Goal: Transaction & Acquisition: Subscribe to service/newsletter

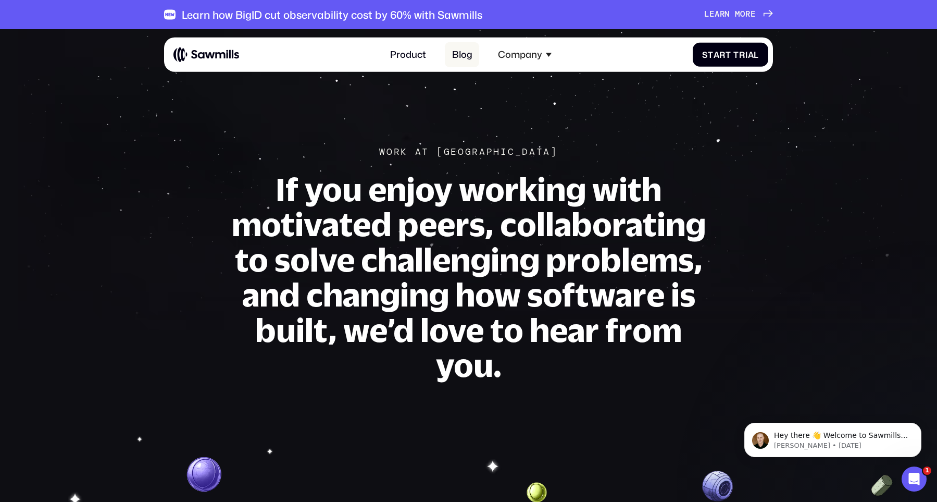
click at [473, 58] on link "Blog" at bounding box center [462, 55] width 34 height 26
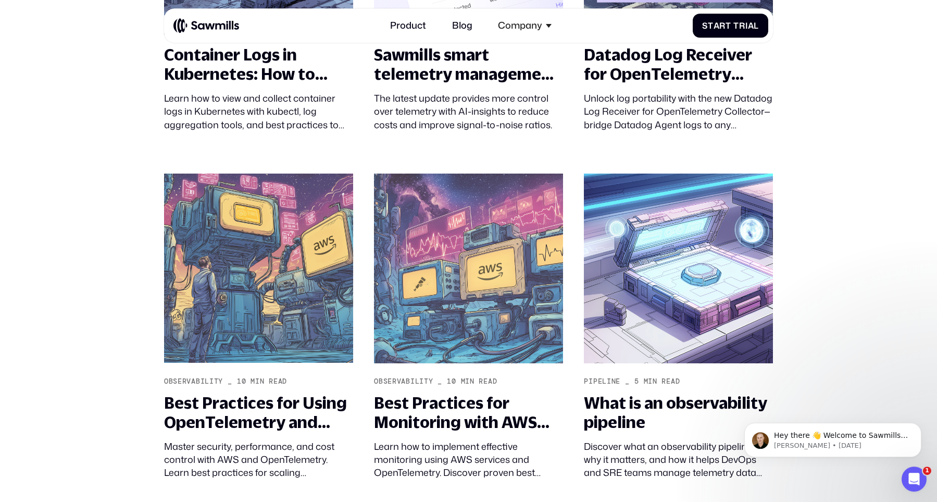
scroll to position [704, 0]
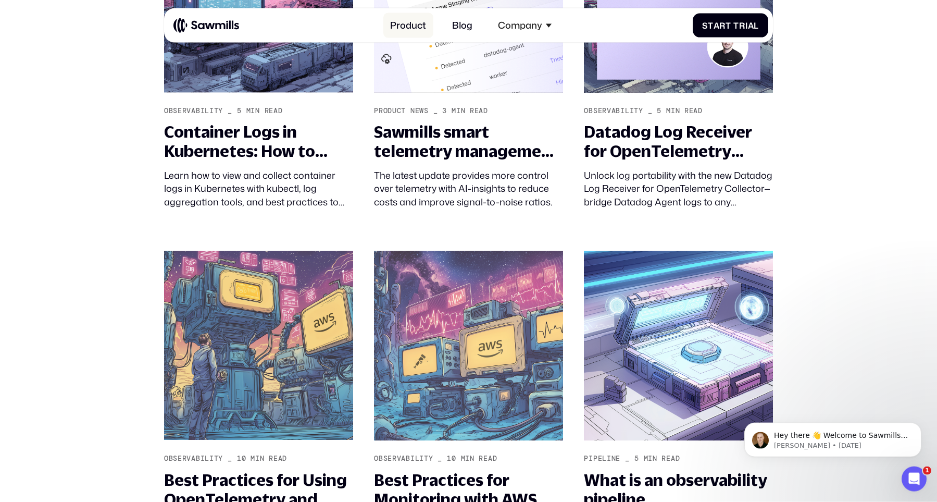
click at [431, 23] on link "Product" at bounding box center [408, 26] width 50 height 26
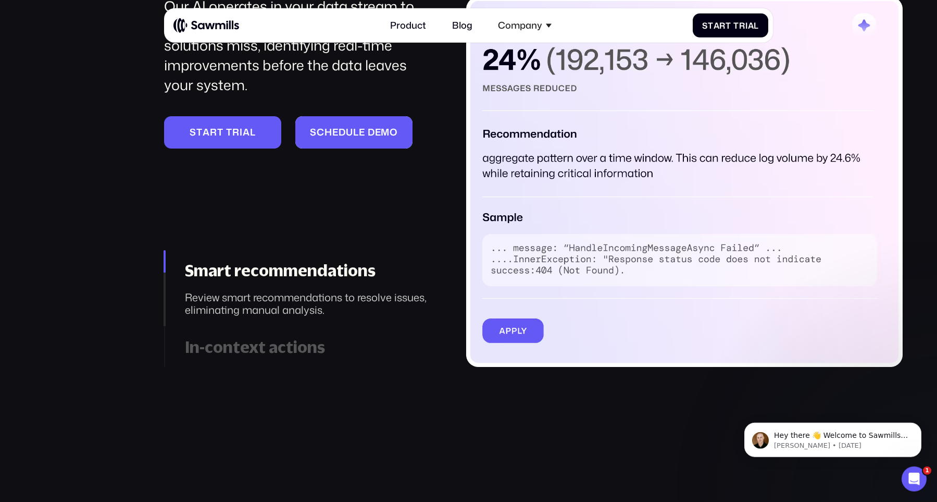
scroll to position [1462, 0]
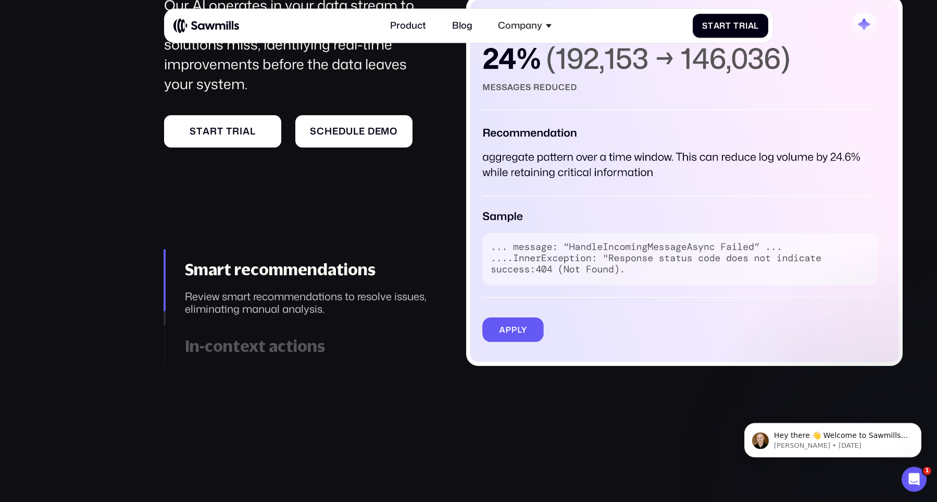
click at [270, 132] on div "S t a r t t r i a l" at bounding box center [222, 131] width 98 height 11
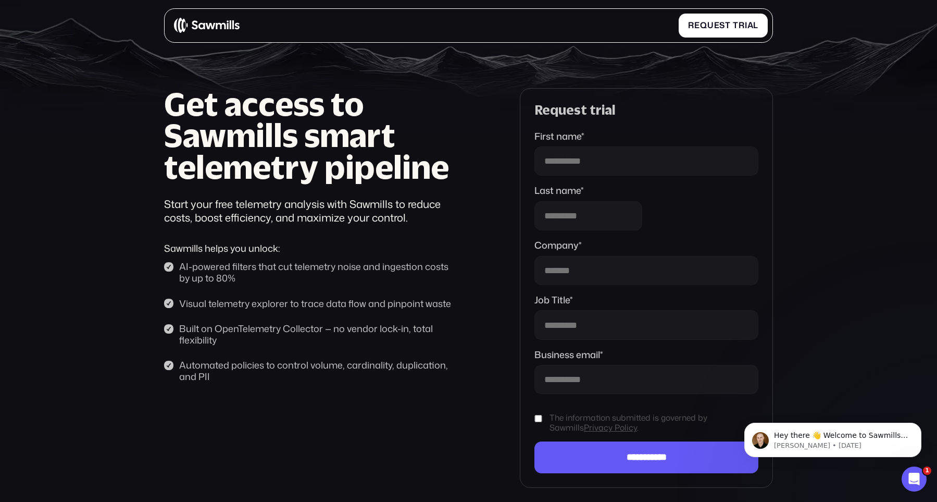
scroll to position [125, 0]
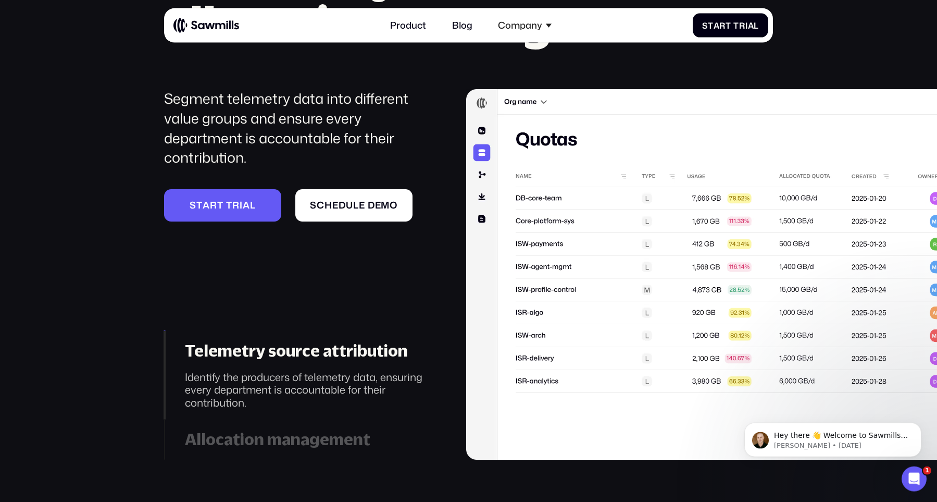
scroll to position [3817, 0]
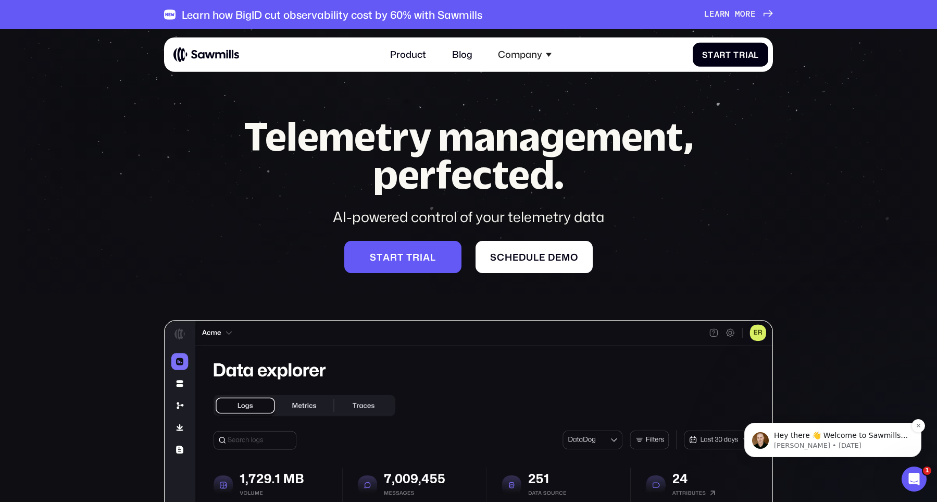
click at [866, 440] on div "Hey there 👋 Welcome to Sawmills. The smart telemetry management platform that s…" at bounding box center [842, 436] width 138 height 14
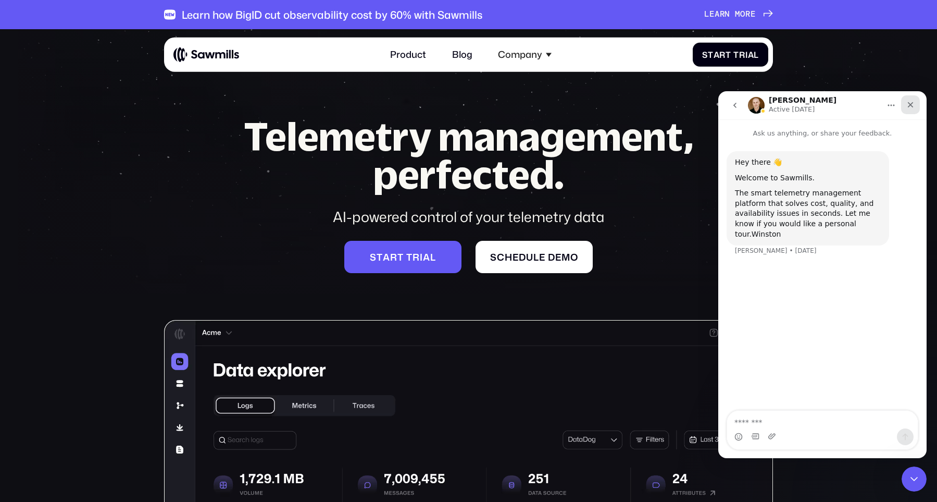
click at [914, 106] on icon "Close" at bounding box center [911, 105] width 8 height 8
